Goal: Information Seeking & Learning: Compare options

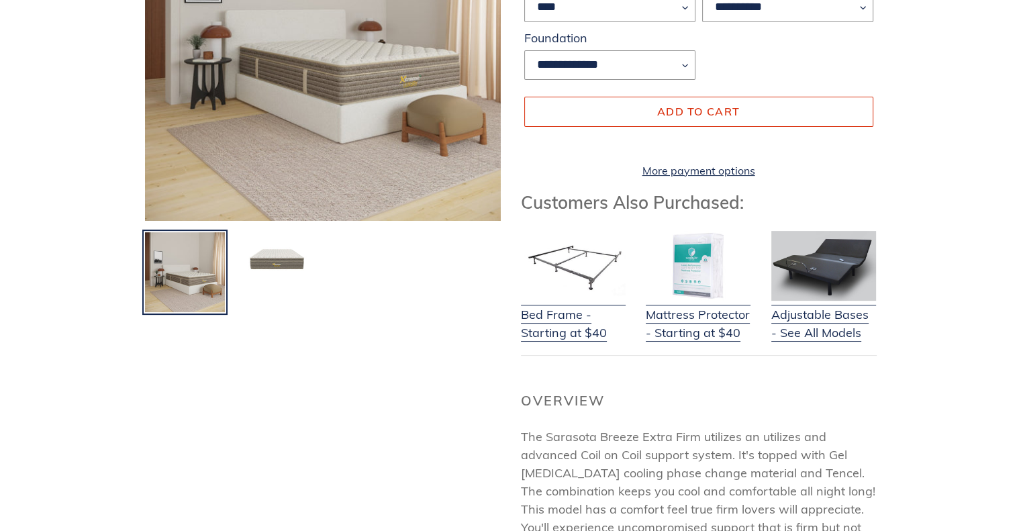
scroll to position [335, 0]
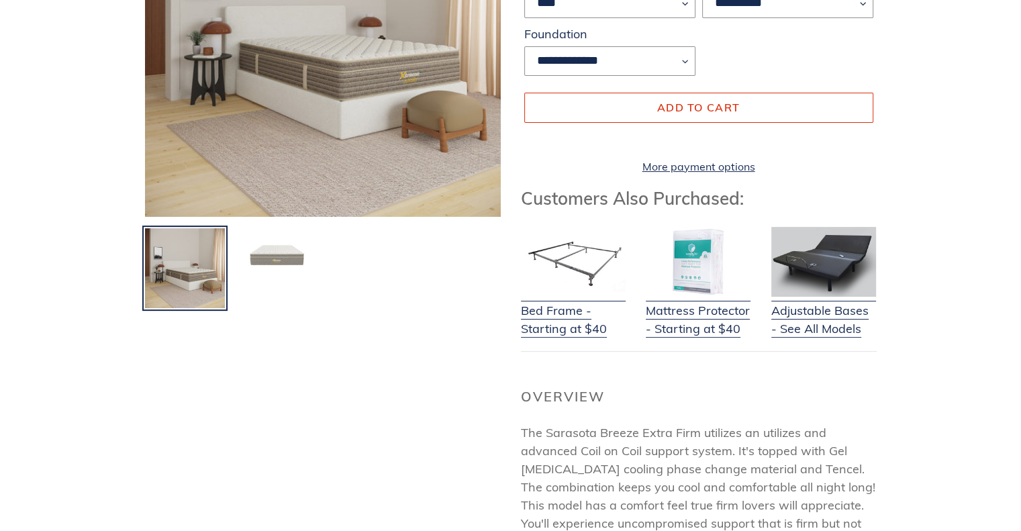
click at [284, 262] on img at bounding box center [277, 255] width 83 height 56
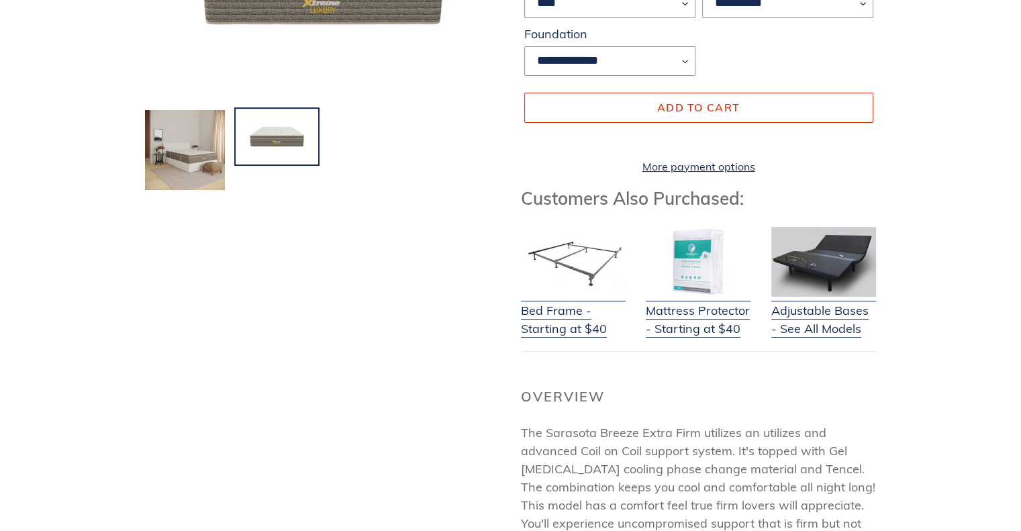
click at [262, 135] on img at bounding box center [277, 137] width 83 height 56
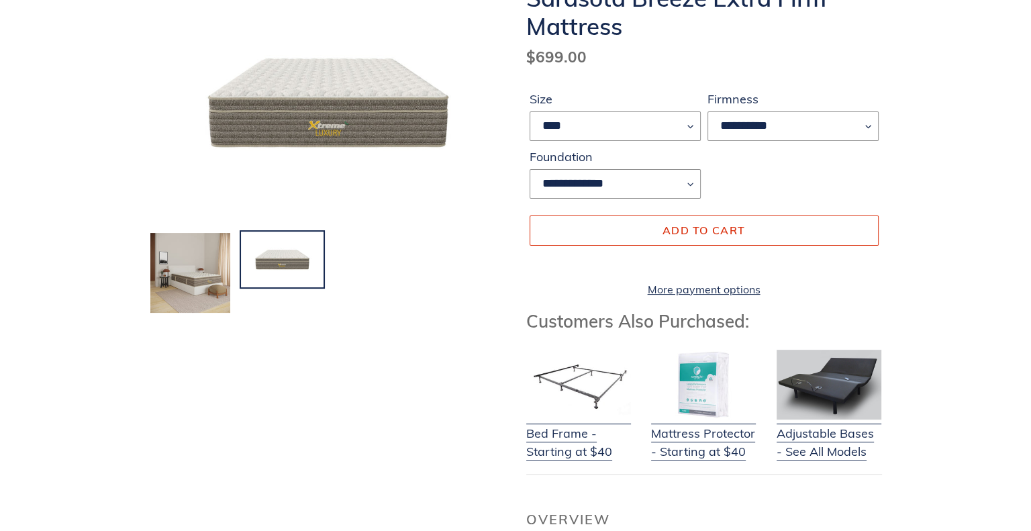
scroll to position [0, 0]
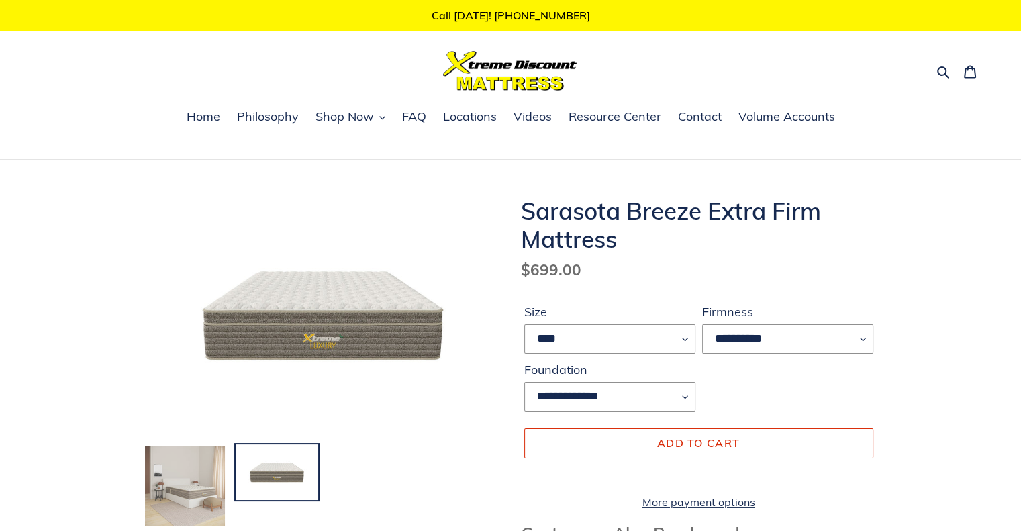
click at [176, 472] on img at bounding box center [185, 485] width 83 height 83
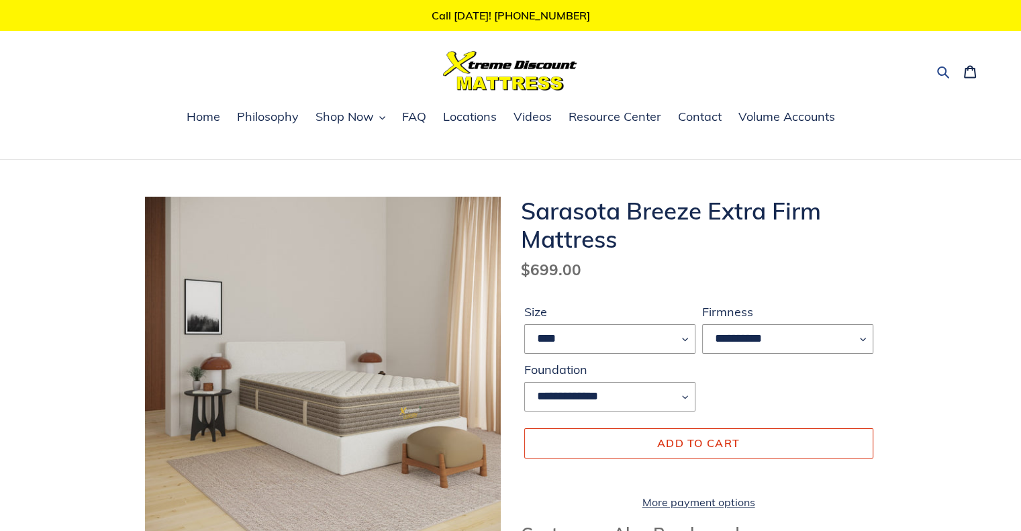
click at [939, 72] on icon "button" at bounding box center [942, 71] width 13 height 13
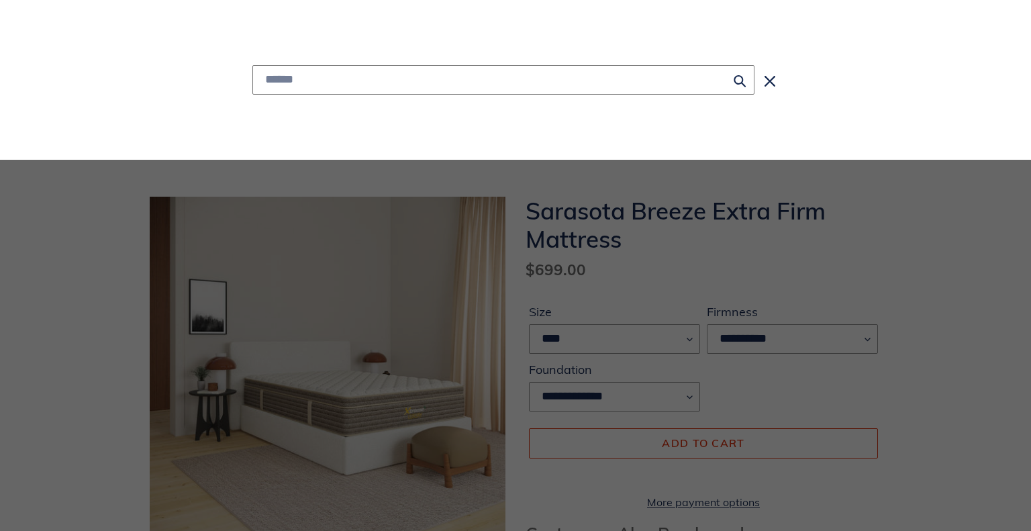
click at [325, 74] on input "Search" at bounding box center [503, 80] width 502 height 30
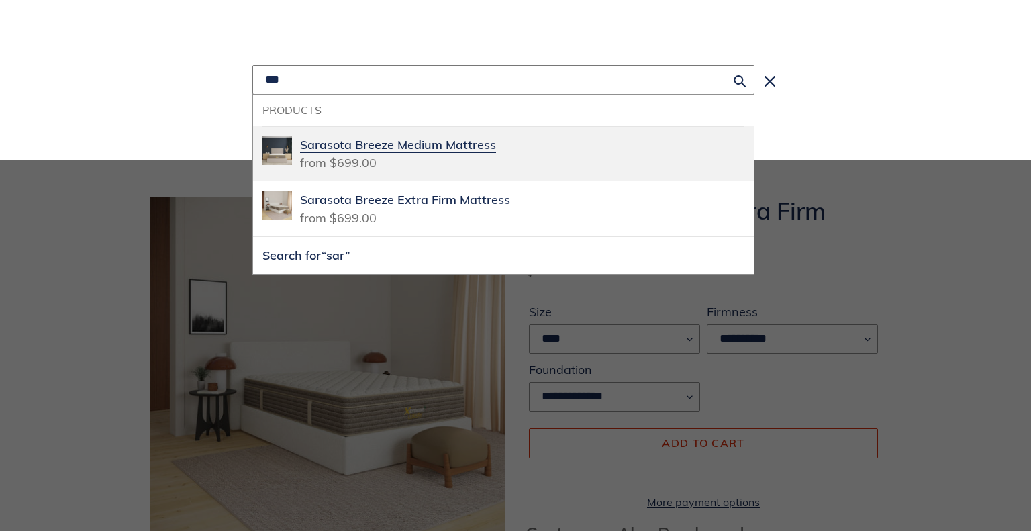
type input "***"
click at [396, 141] on span "Sarasota Breeze Medium Mattress" at bounding box center [398, 145] width 196 height 15
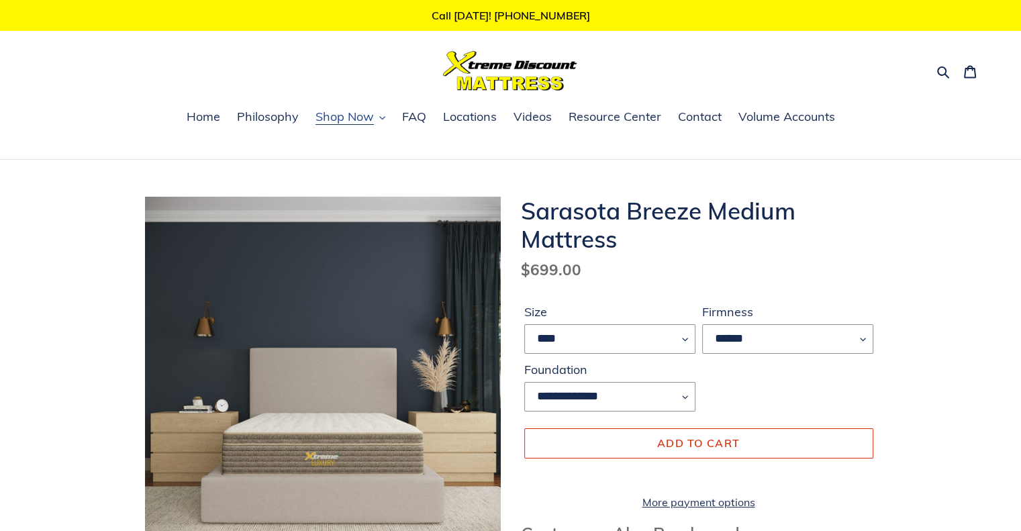
click at [344, 120] on span "Shop Now" at bounding box center [344, 117] width 58 height 16
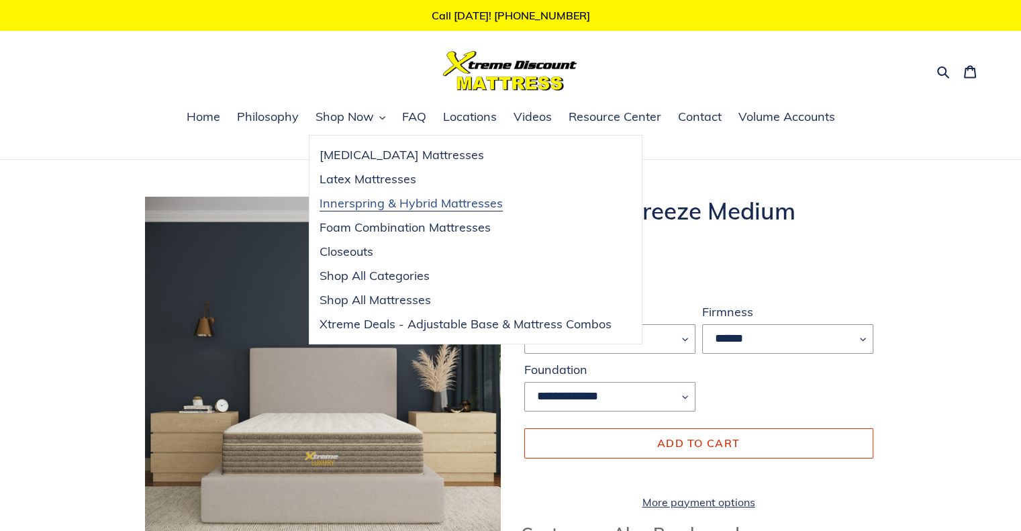
click at [427, 206] on span "Innerspring & Hybrid Mattresses" at bounding box center [410, 203] width 183 height 16
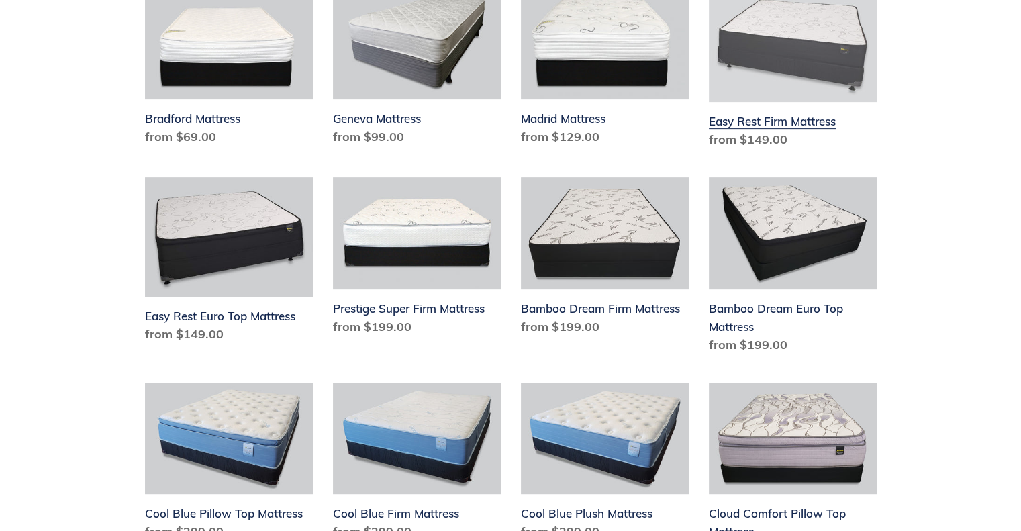
scroll to position [805, 0]
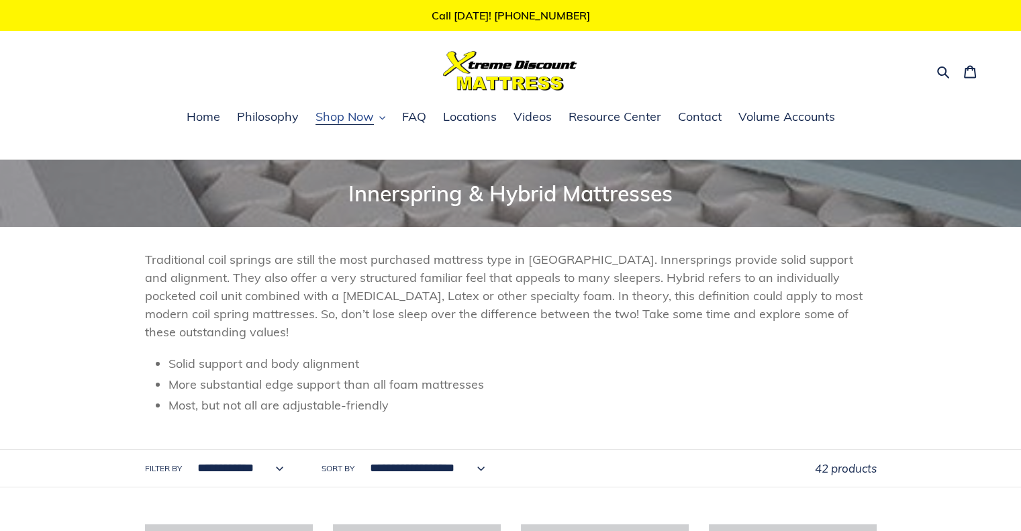
click at [346, 123] on span "Shop Now" at bounding box center [344, 117] width 58 height 16
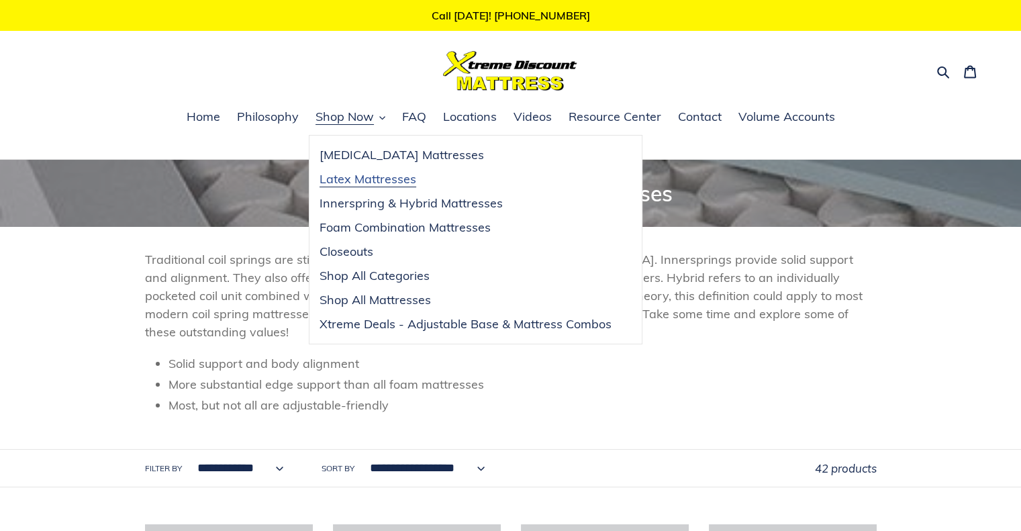
click at [365, 181] on span "Latex Mattresses" at bounding box center [367, 179] width 97 height 16
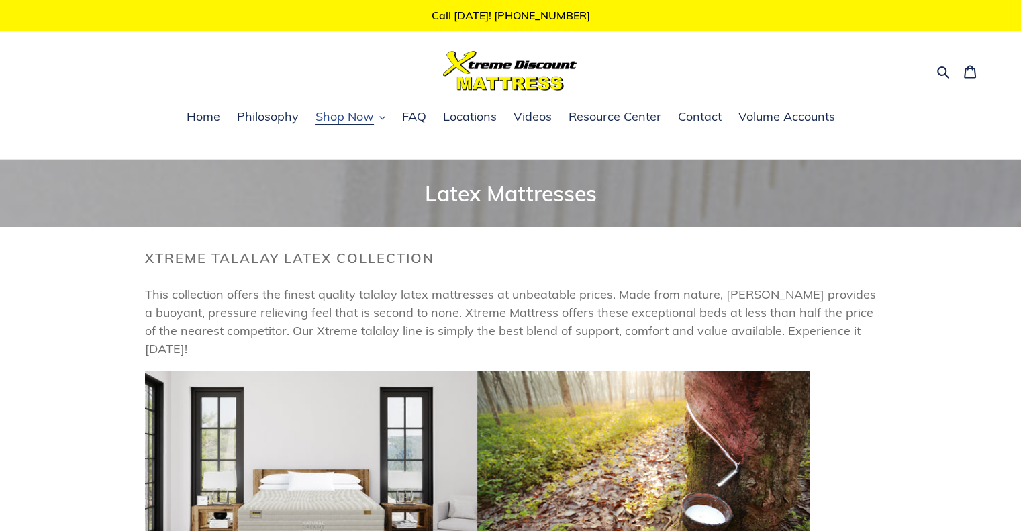
click at [352, 115] on span "Shop Now" at bounding box center [344, 117] width 58 height 16
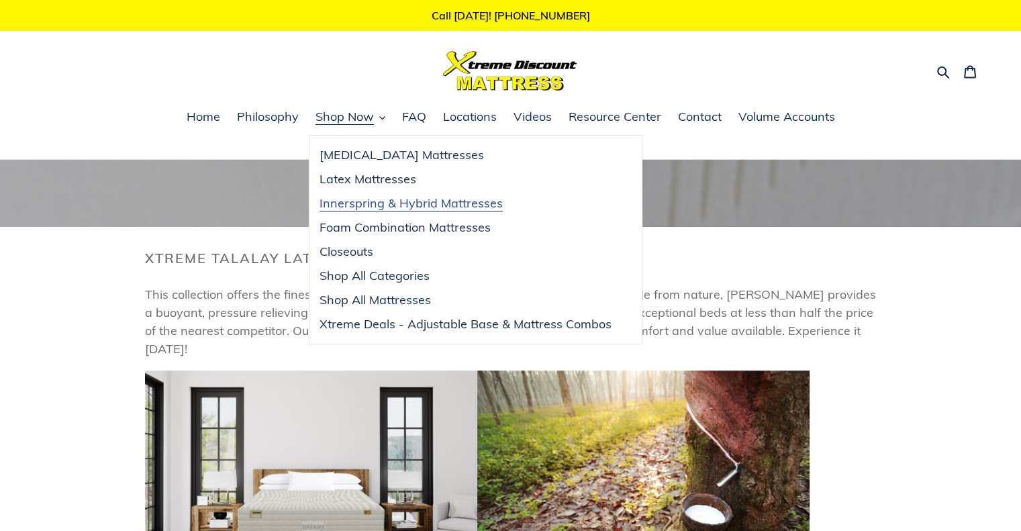
click at [363, 202] on span "Innerspring & Hybrid Mattresses" at bounding box center [410, 203] width 183 height 16
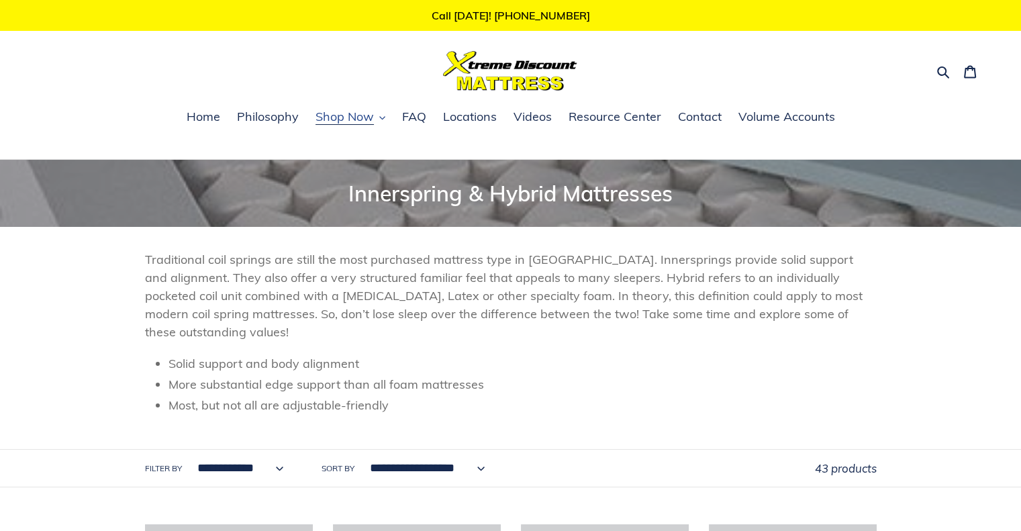
click at [333, 119] on span "Shop Now" at bounding box center [344, 117] width 58 height 16
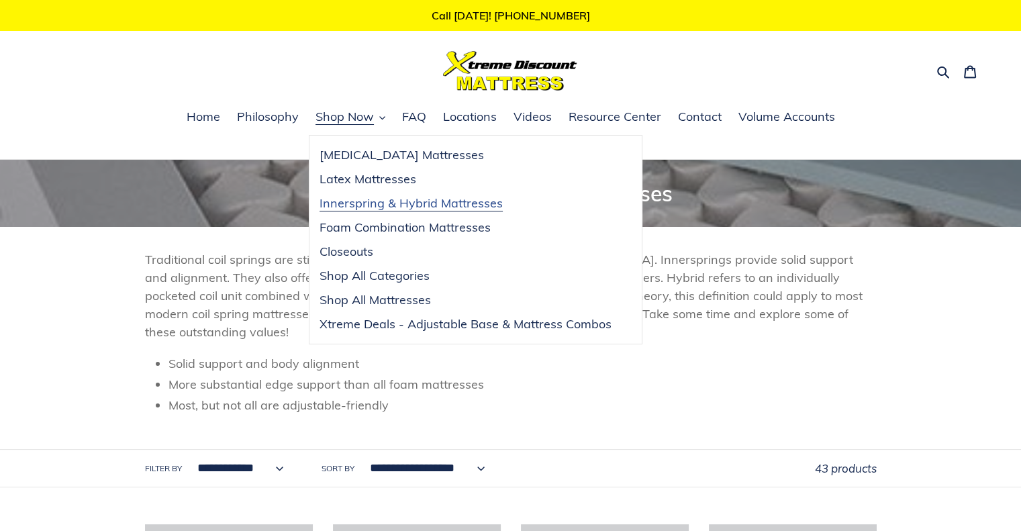
click at [376, 201] on span "Innerspring & Hybrid Mattresses" at bounding box center [410, 203] width 183 height 16
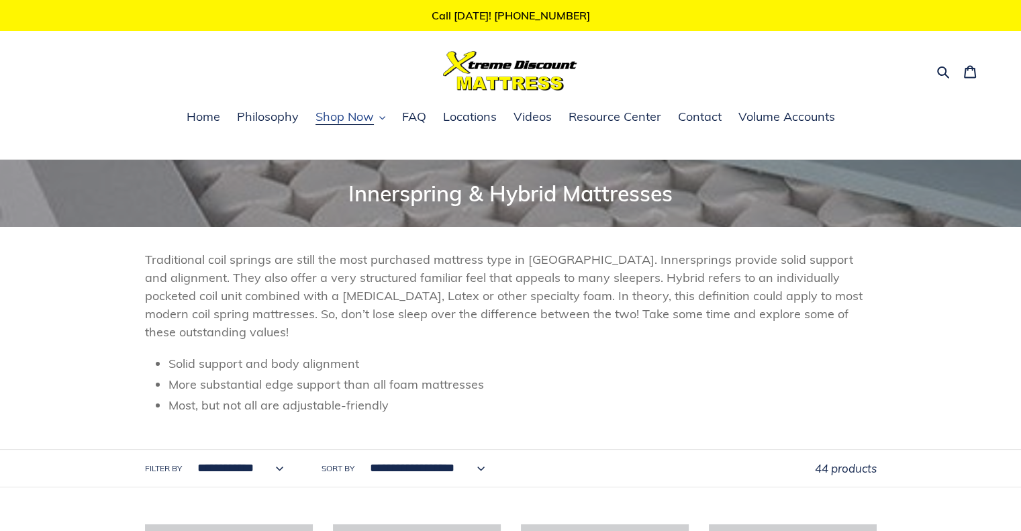
click at [335, 116] on span "Shop Now" at bounding box center [344, 117] width 58 height 16
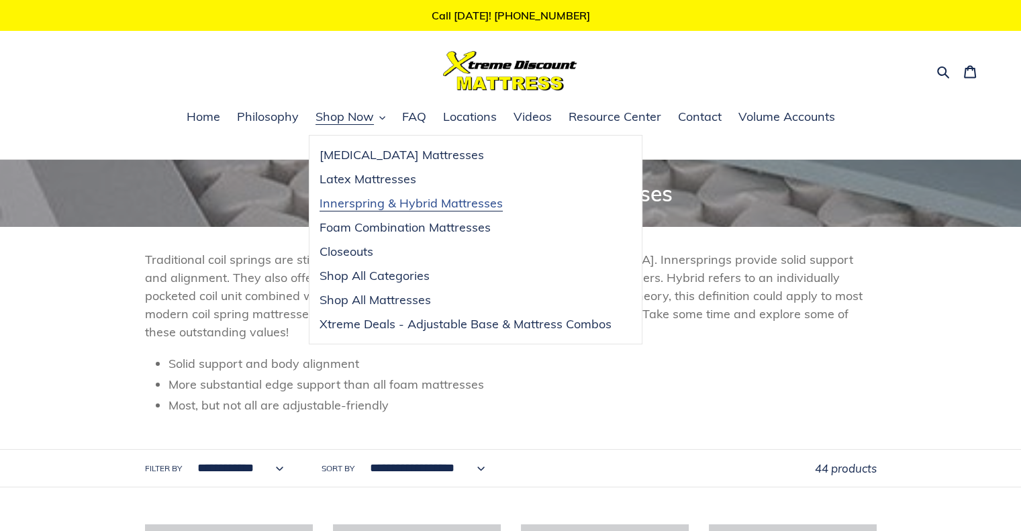
click at [371, 201] on span "Innerspring & Hybrid Mattresses" at bounding box center [410, 203] width 183 height 16
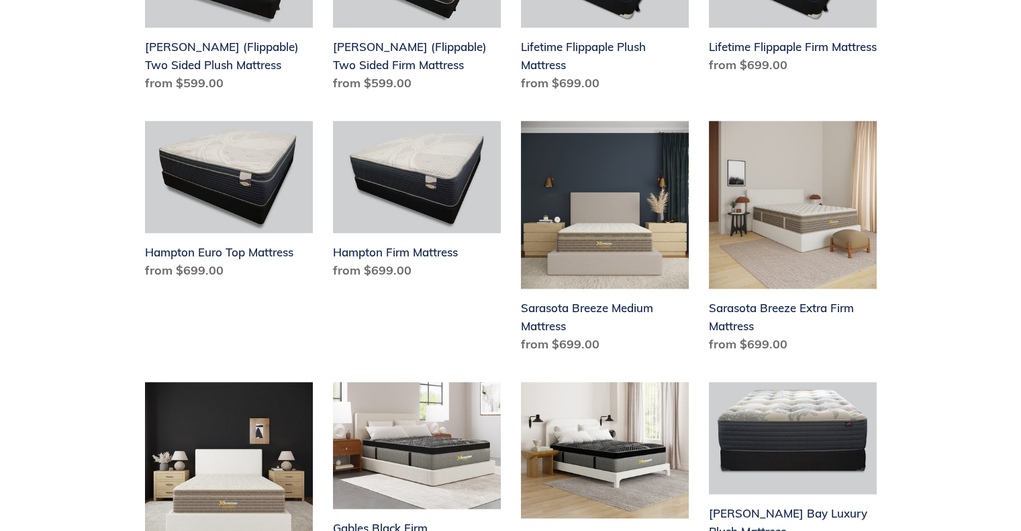
scroll to position [1744, 0]
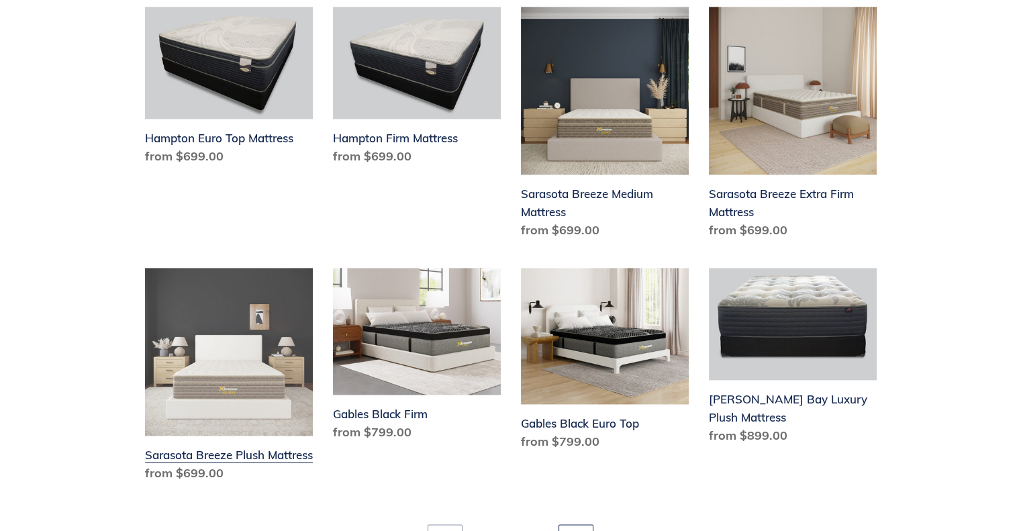
click at [246, 333] on link "Sarasota Breeze Plush Mattress" at bounding box center [229, 377] width 168 height 219
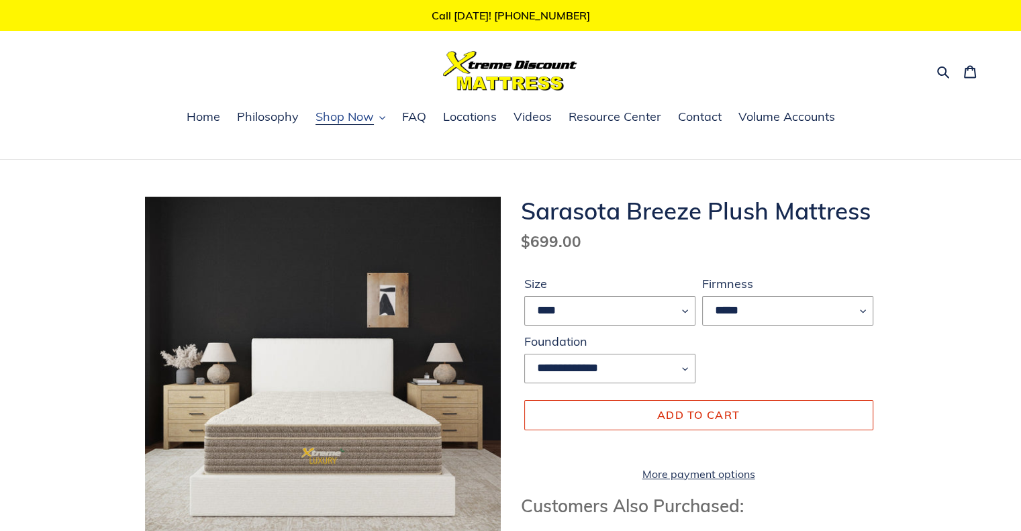
click at [349, 121] on span "Shop Now" at bounding box center [344, 117] width 58 height 16
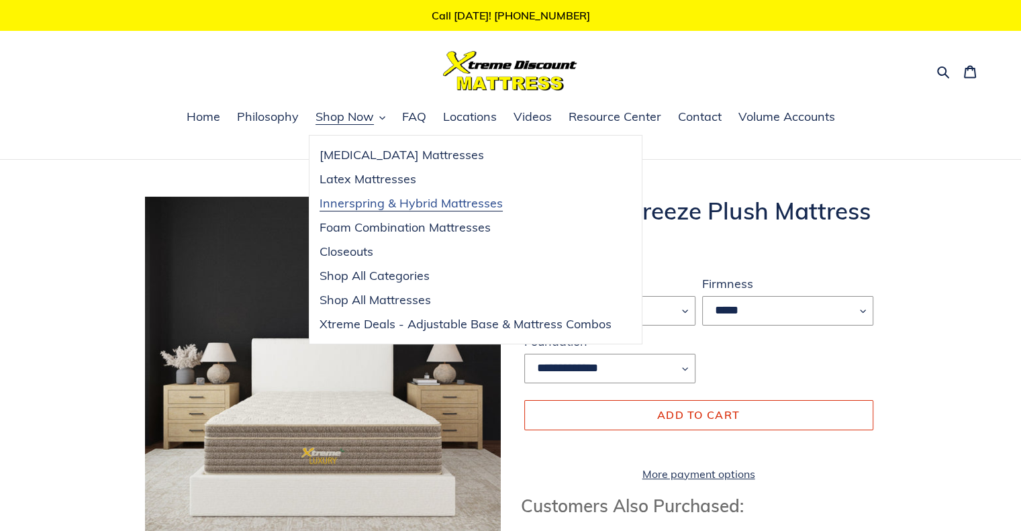
click at [402, 201] on span "Innerspring & Hybrid Mattresses" at bounding box center [410, 203] width 183 height 16
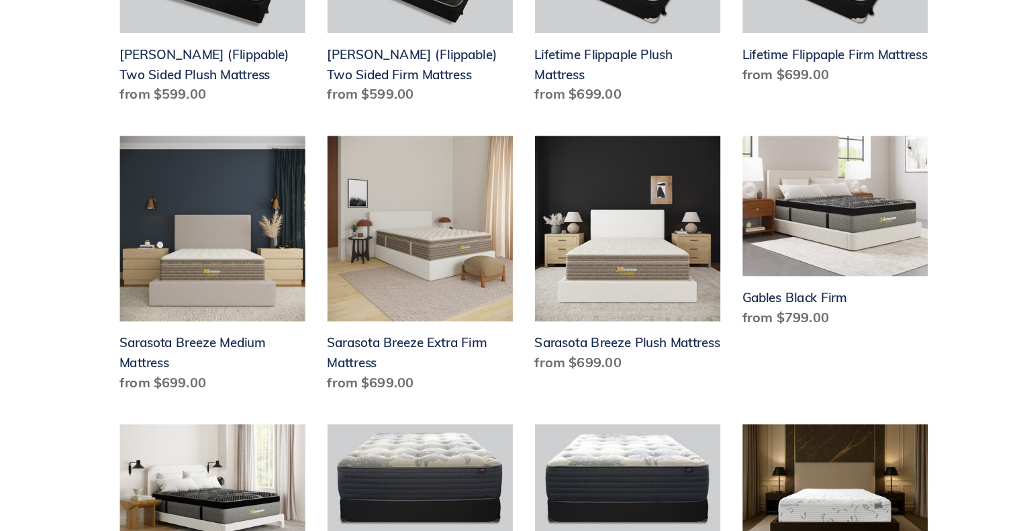
scroll to position [1610, 0]
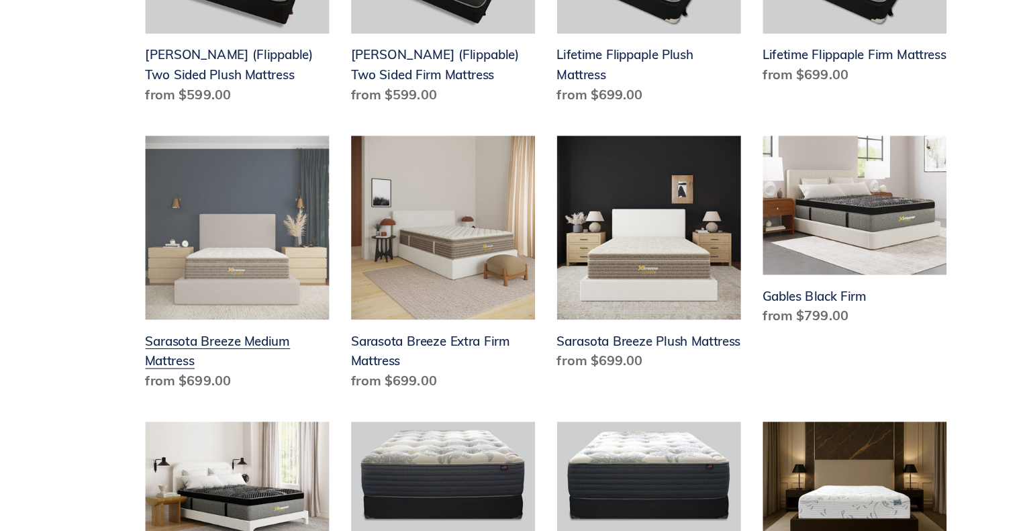
click at [231, 260] on link "Sarasota Breeze Medium Mattress" at bounding box center [229, 260] width 168 height 238
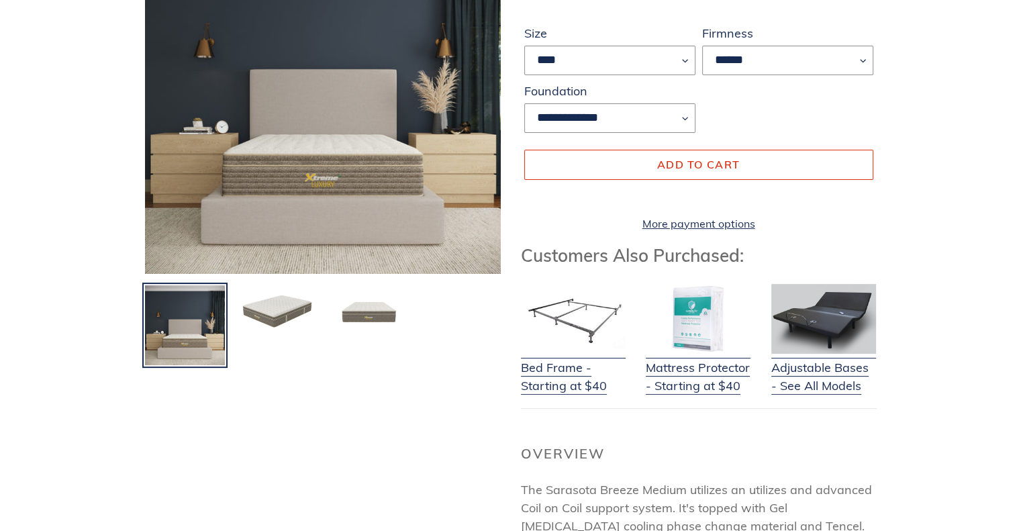
scroll to position [279, 0]
click at [285, 306] on img at bounding box center [277, 311] width 83 height 56
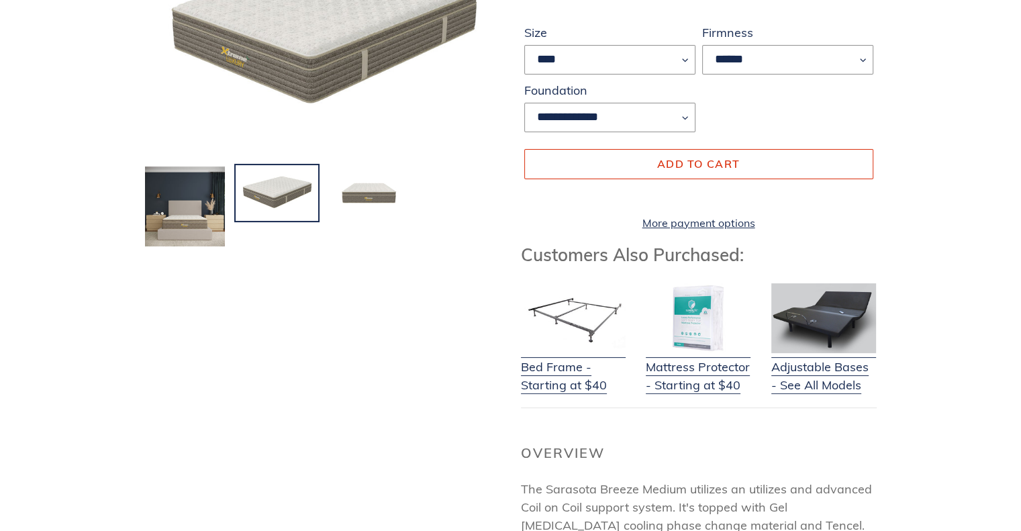
click at [297, 187] on img at bounding box center [277, 193] width 83 height 56
click at [378, 195] on img at bounding box center [368, 193] width 83 height 56
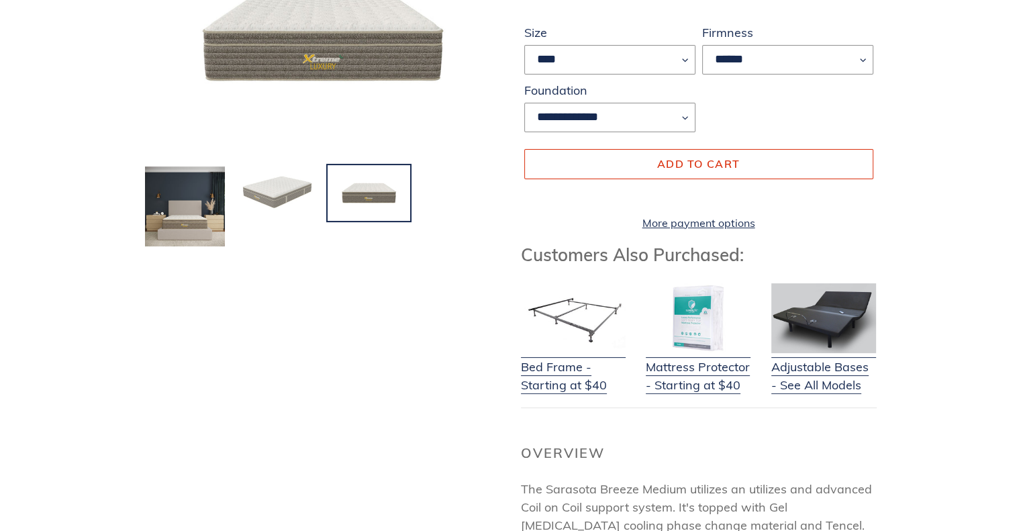
click at [276, 188] on img at bounding box center [277, 193] width 83 height 56
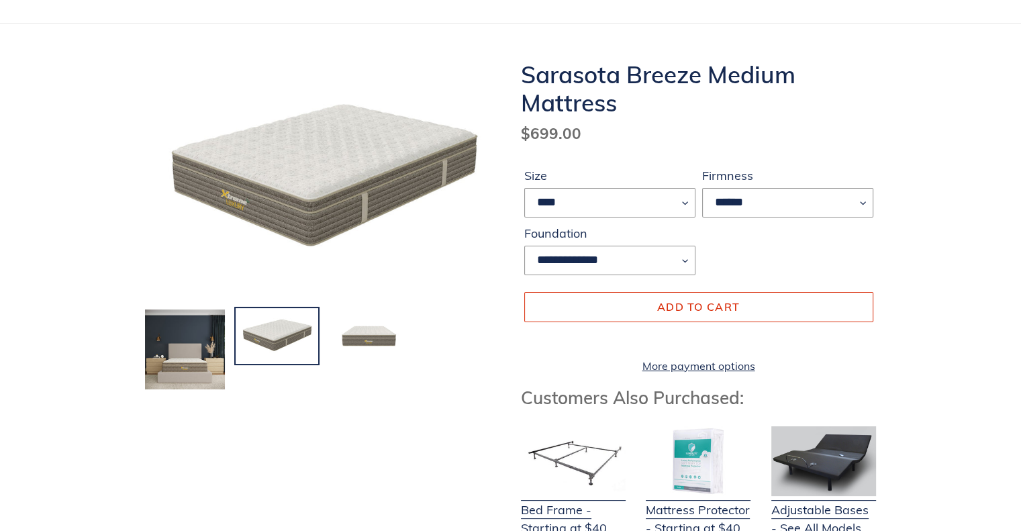
scroll to position [138, 0]
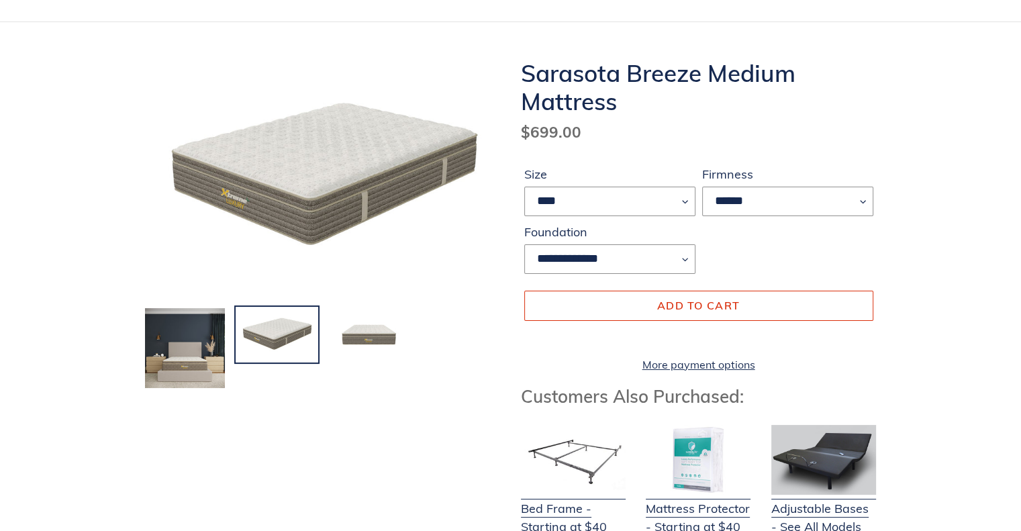
click at [281, 336] on img at bounding box center [277, 335] width 83 height 56
click at [366, 336] on img at bounding box center [368, 335] width 83 height 56
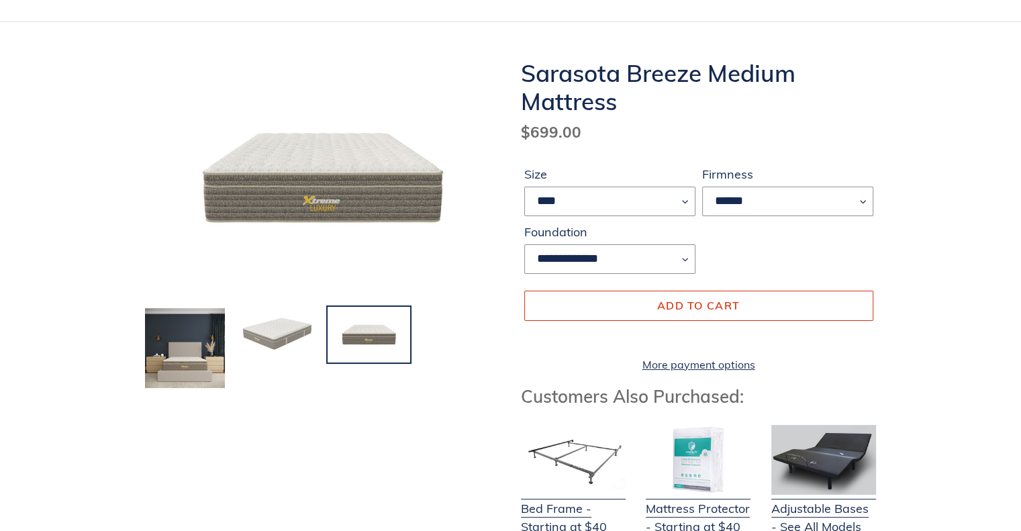
click at [289, 327] on img at bounding box center [277, 335] width 83 height 56
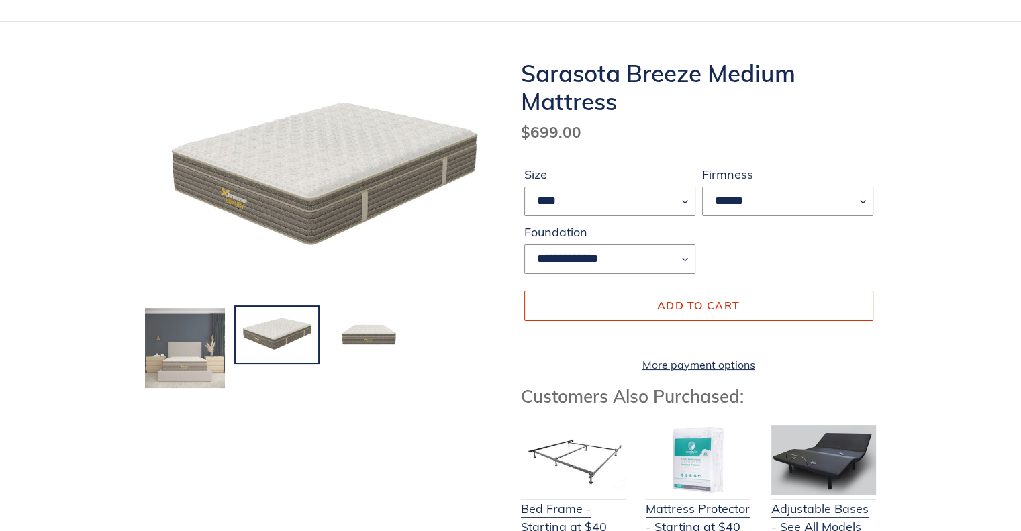
click at [207, 349] on img at bounding box center [185, 348] width 83 height 83
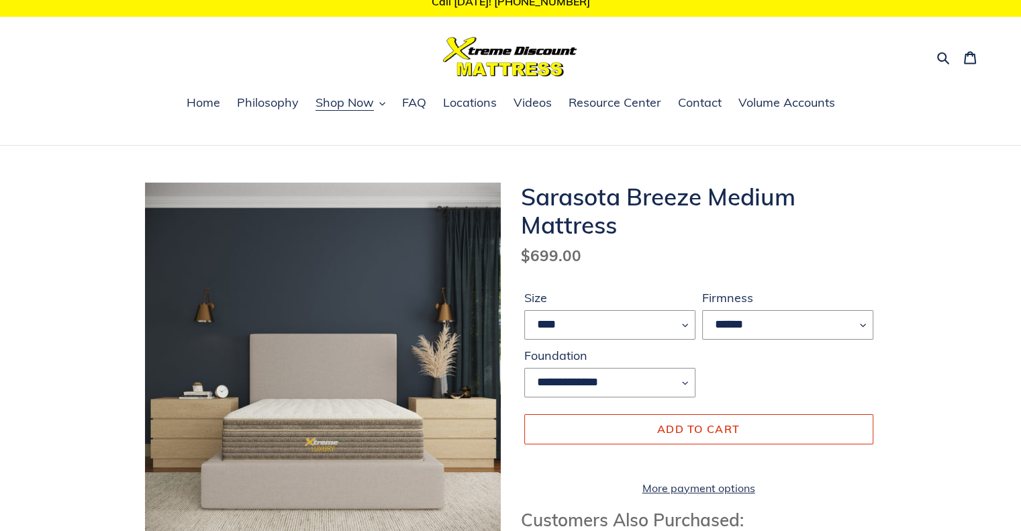
scroll to position [13, 0]
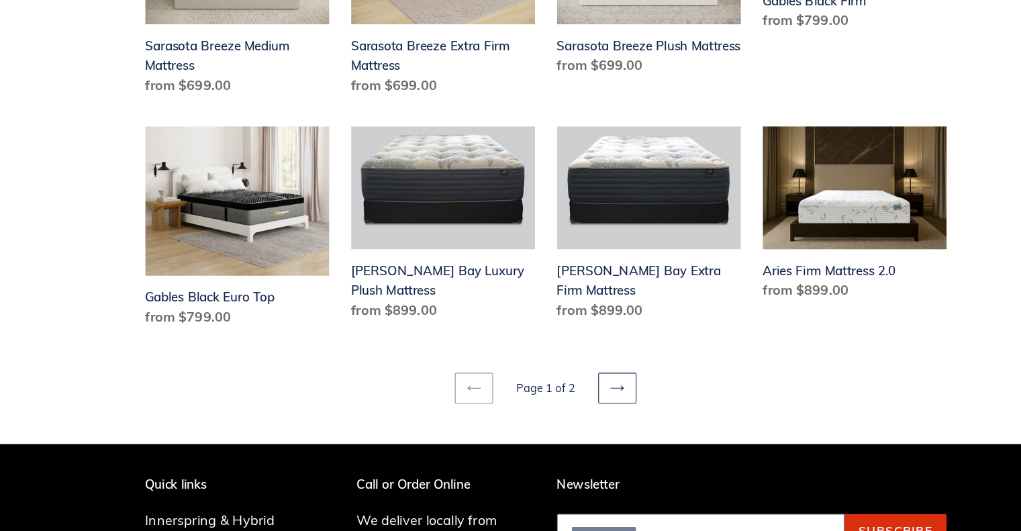
scroll to position [1852, 0]
